Goal: Information Seeking & Learning: Learn about a topic

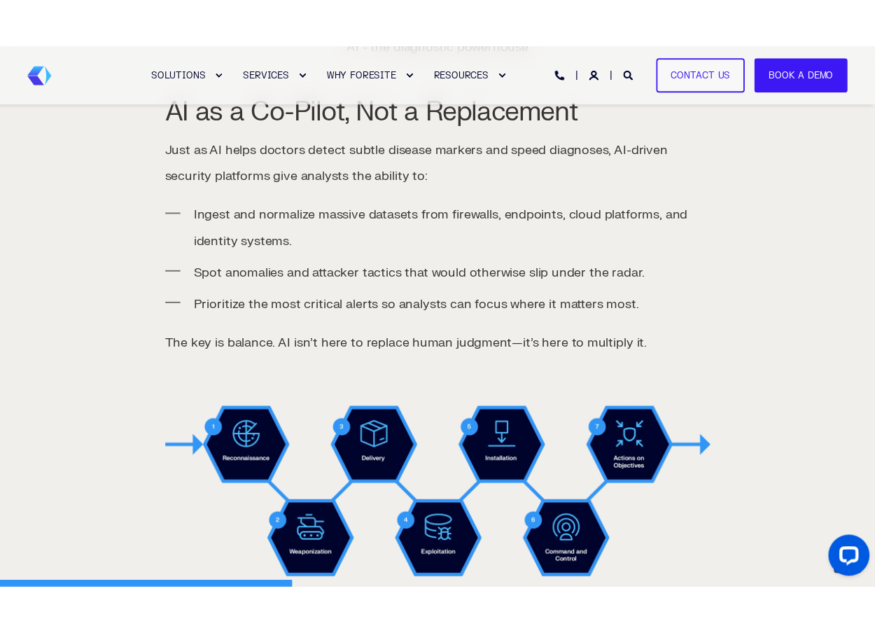
scroll to position [1189, 0]
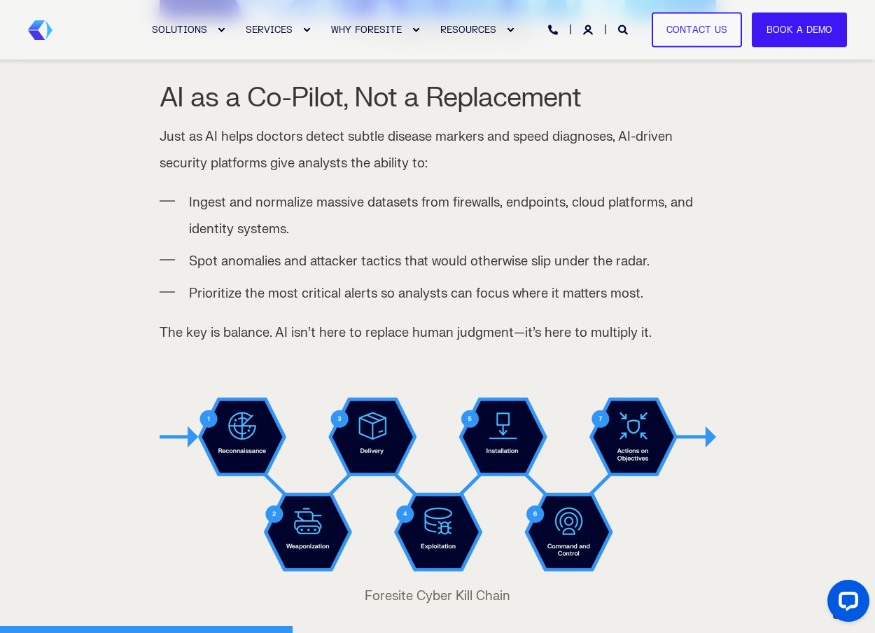
click at [712, 551] on img at bounding box center [438, 484] width 556 height 197
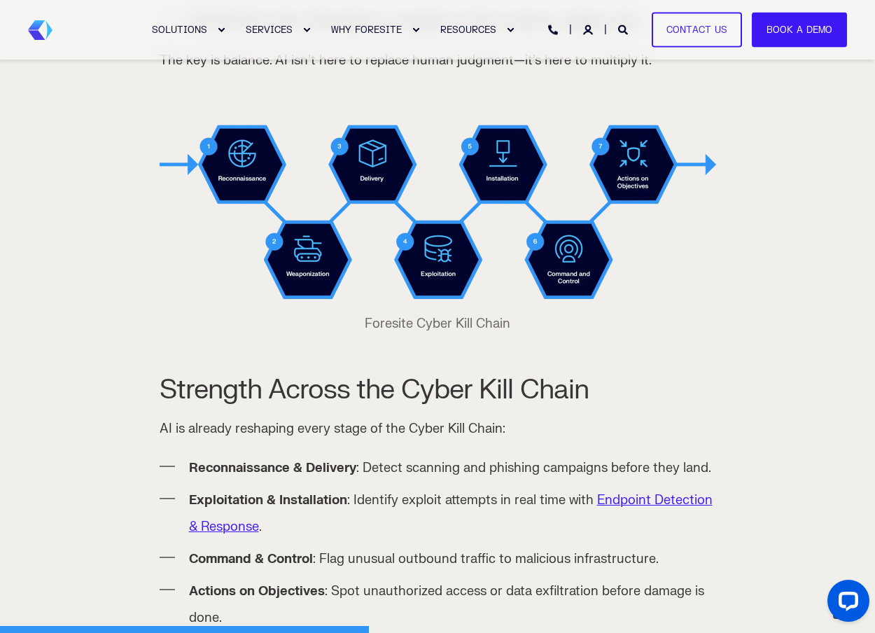
scroll to position [1469, 0]
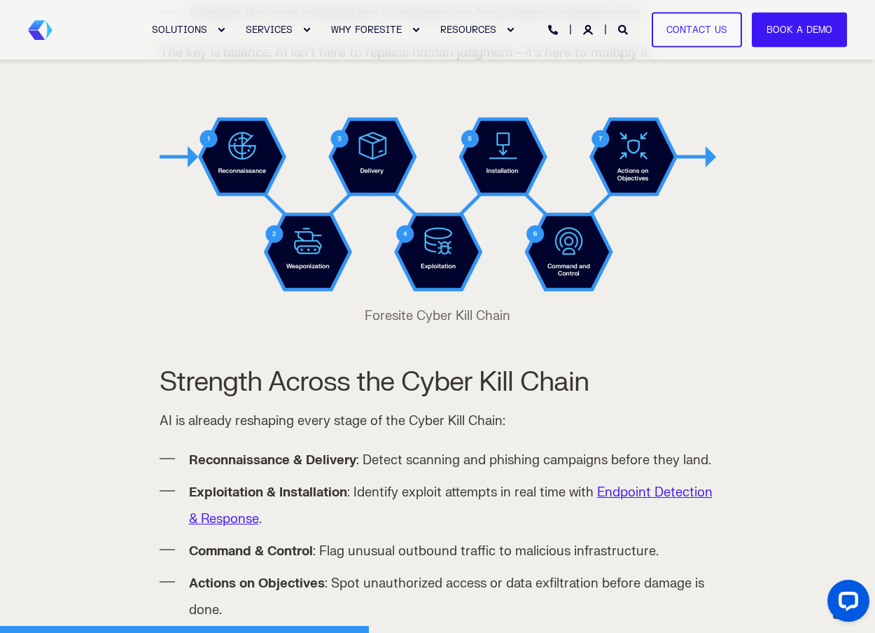
click at [672, 293] on img at bounding box center [438, 204] width 556 height 197
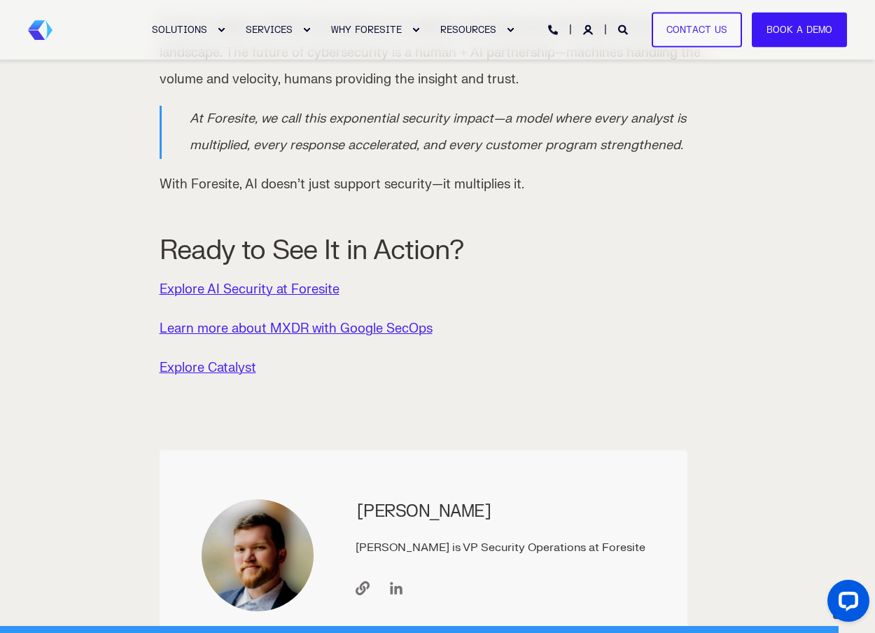
scroll to position [3359, 0]
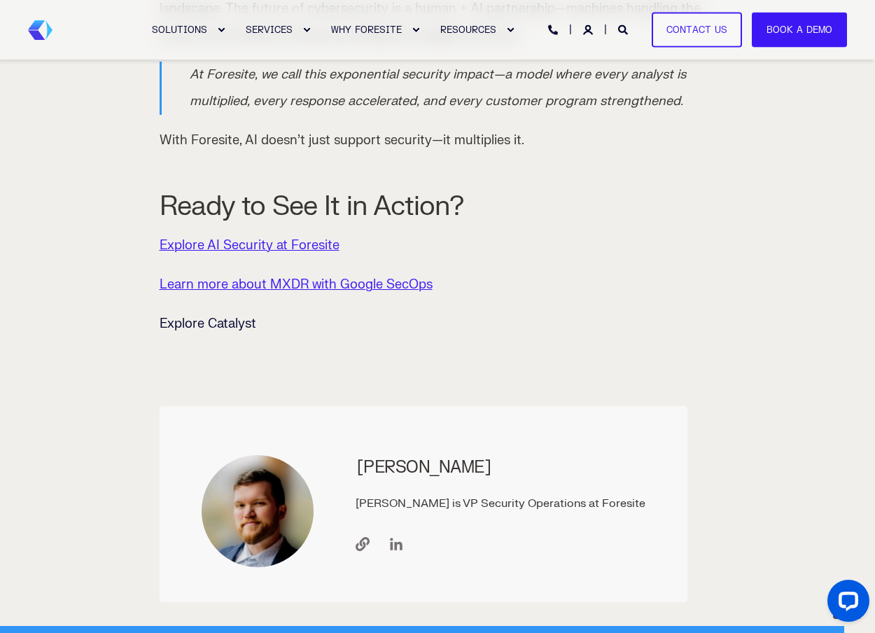
click at [206, 318] on link "Explore Catalyst" at bounding box center [208, 324] width 97 height 16
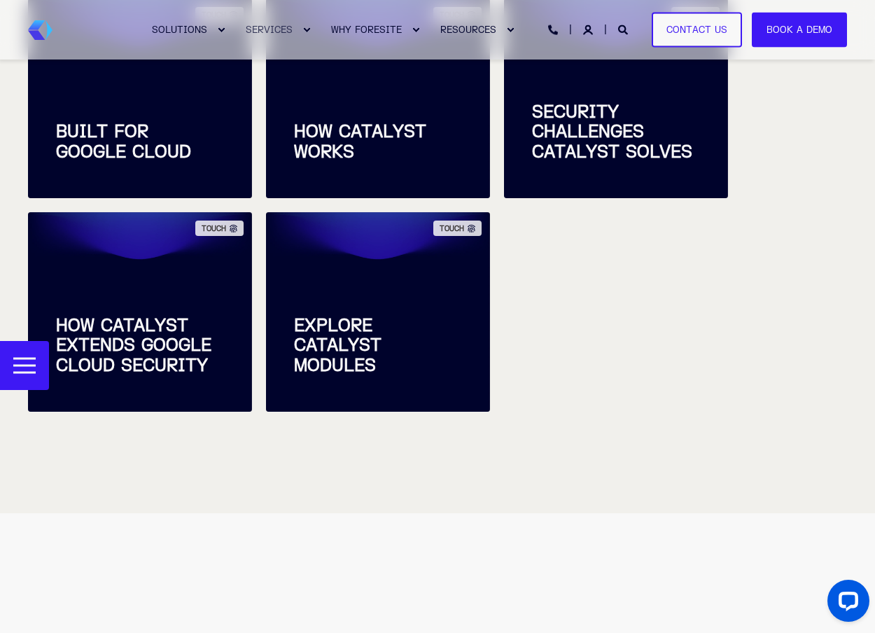
scroll to position [770, 0]
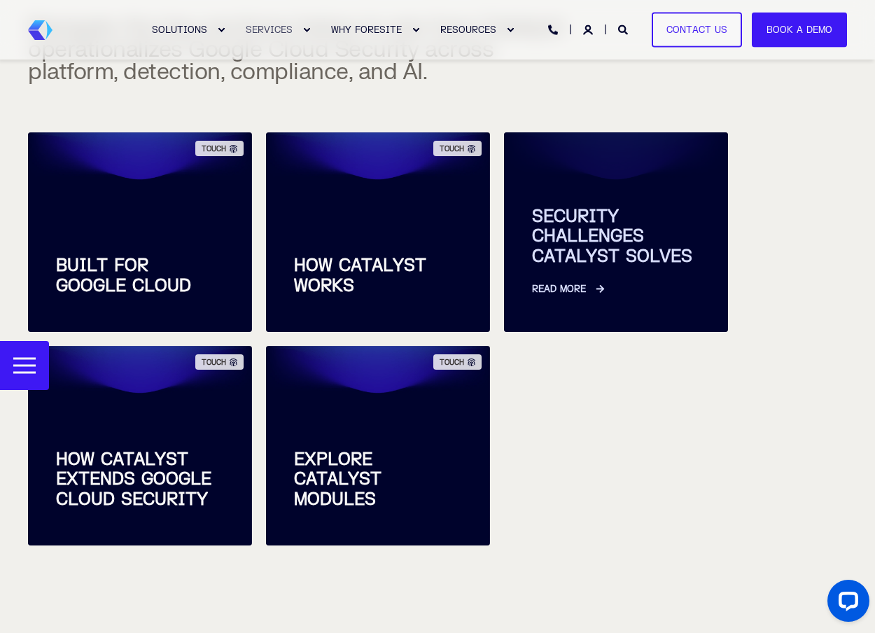
click at [544, 270] on link "Read More" at bounding box center [616, 281] width 168 height 29
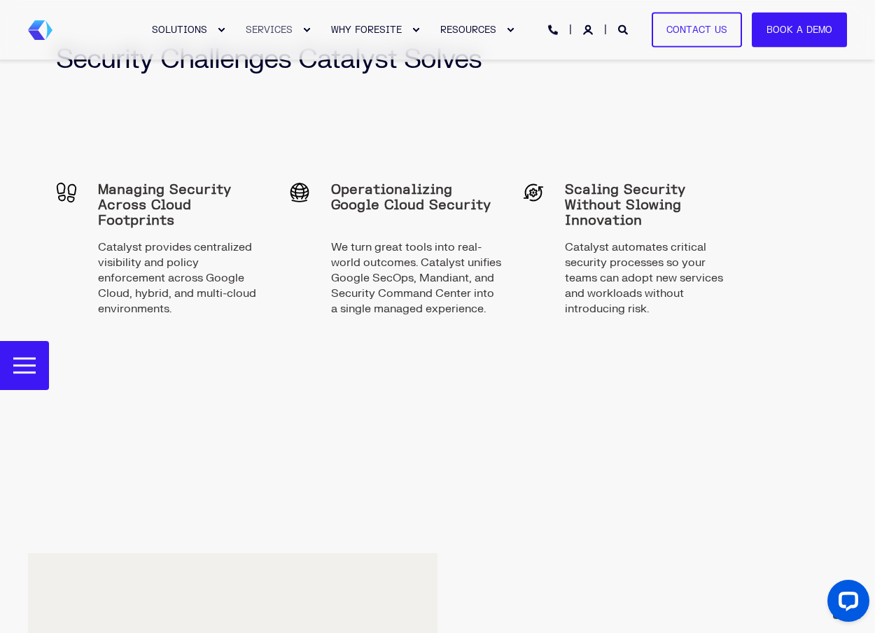
scroll to position [2546, 0]
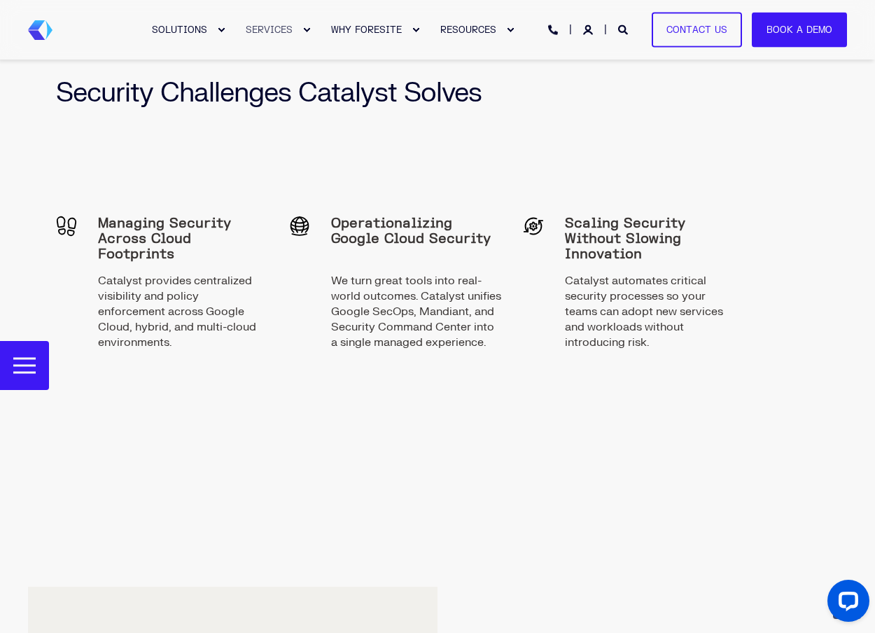
drag, startPoint x: 25, startPoint y: 360, endPoint x: 278, endPoint y: 463, distance: 273.6
click at [278, 463] on div "Security Challenges Catalyst Solves Managing Security Across Cloud Footprints C…" at bounding box center [437, 229] width 819 height 489
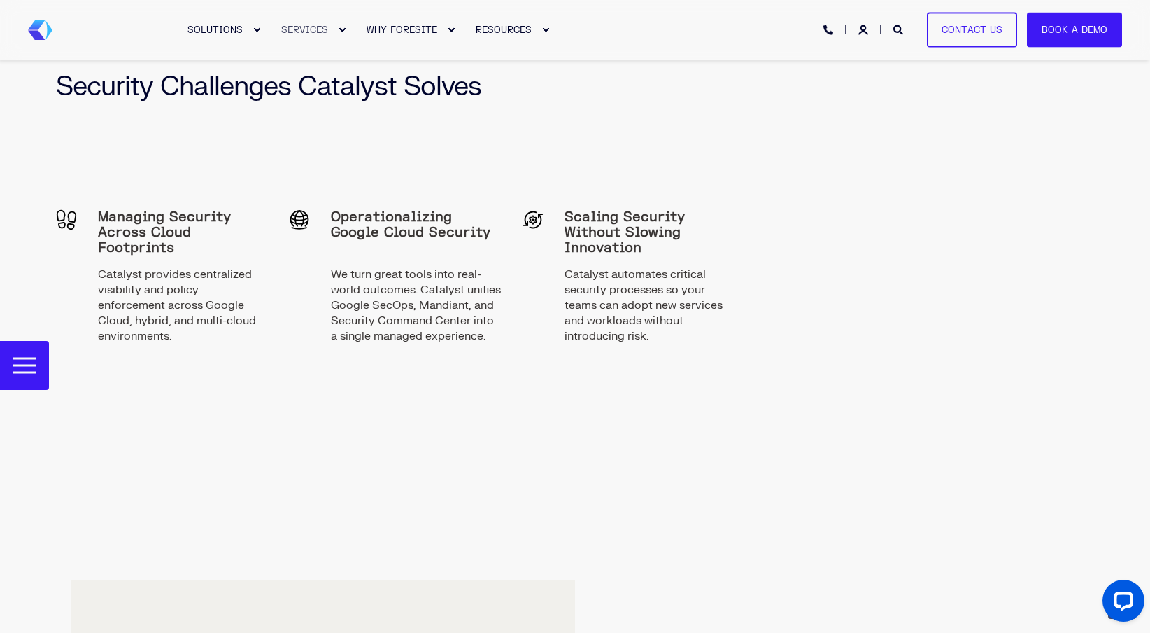
scroll to position [2444, 0]
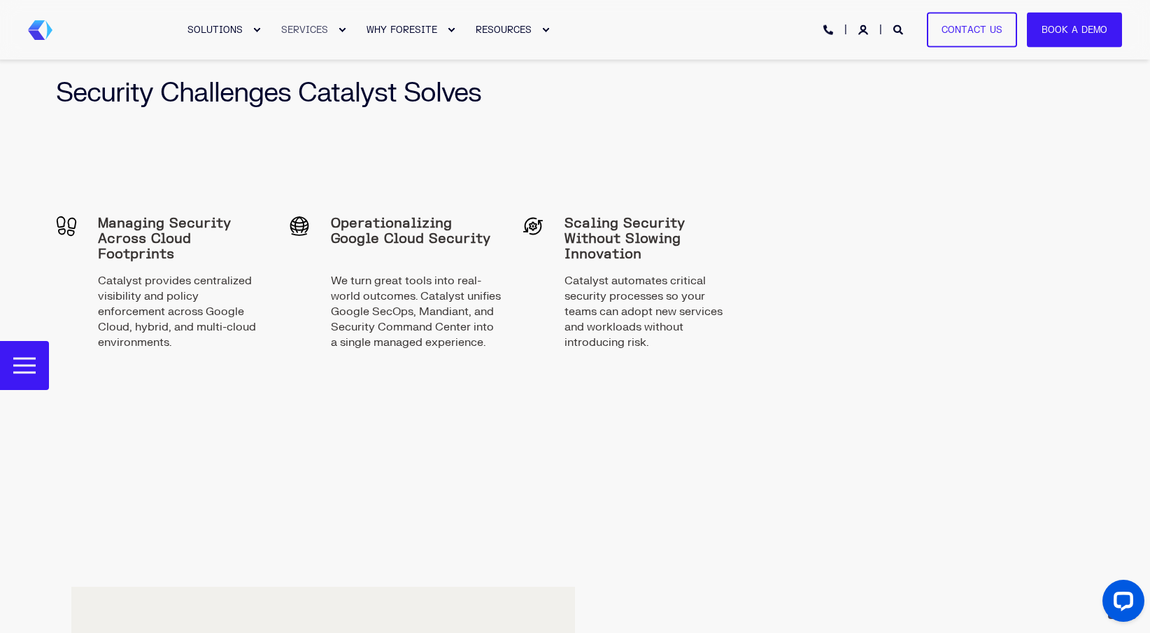
click at [874, 195] on div "Security Challenges Catalyst Solves Managing Security Across Cloud Footprints C…" at bounding box center [575, 229] width 1094 height 489
click at [660, 151] on div "Security Challenges Catalyst Solves Managing Security Across Cloud Footprints C…" at bounding box center [406, 190] width 700 height 416
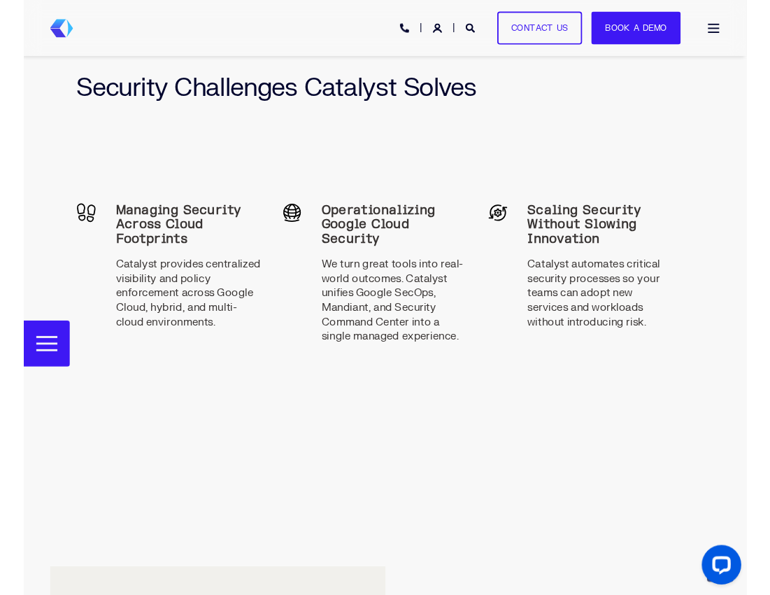
scroll to position [2622, 0]
